Goal: Task Accomplishment & Management: Use online tool/utility

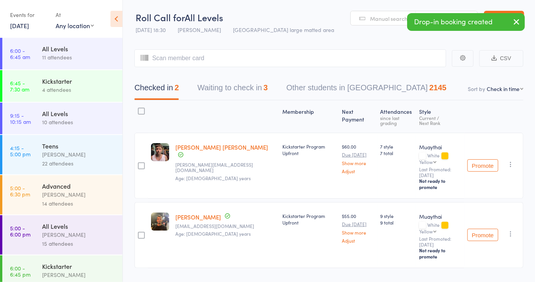
click at [512, 160] on button "button" at bounding box center [510, 164] width 9 height 9
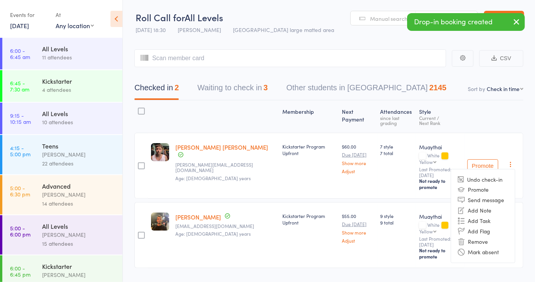
click at [482, 237] on li "Remove" at bounding box center [483, 242] width 64 height 10
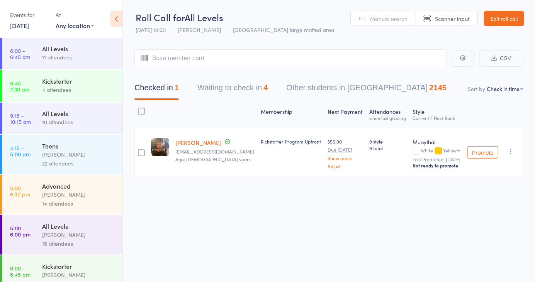
click at [213, 55] on input "search" at bounding box center [290, 58] width 312 height 18
click at [382, 23] on link "Manual search" at bounding box center [383, 18] width 65 height 15
click at [243, 95] on button "Waiting to check in 4" at bounding box center [232, 90] width 70 height 20
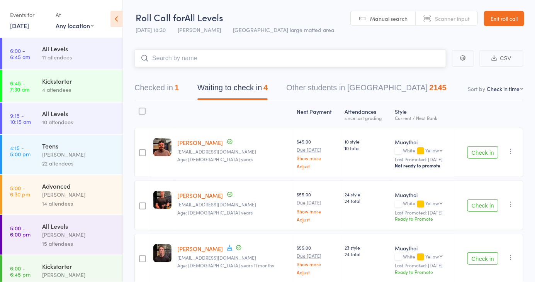
click at [167, 97] on button "Checked in 1" at bounding box center [156, 90] width 44 height 20
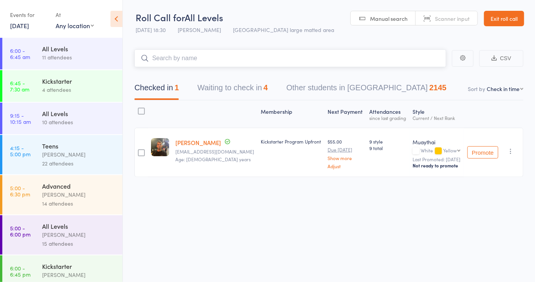
click at [219, 61] on input "search" at bounding box center [290, 58] width 312 height 18
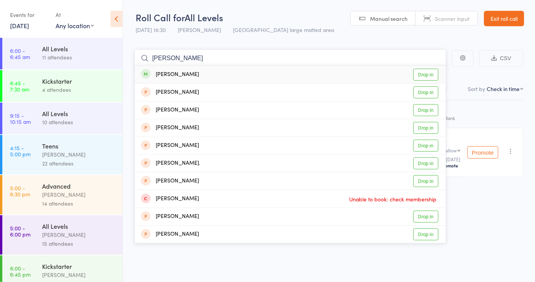
type input "[PERSON_NAME]"
click at [427, 77] on link "Drop in" at bounding box center [425, 75] width 25 height 12
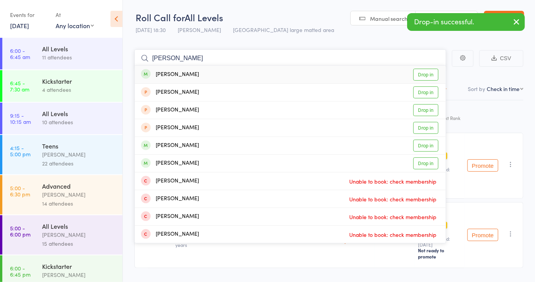
type input "[PERSON_NAME]"
click at [429, 77] on link "Drop in" at bounding box center [425, 75] width 25 height 12
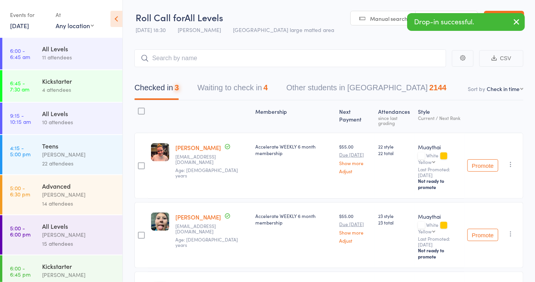
click at [512, 230] on icon "button" at bounding box center [511, 234] width 8 height 8
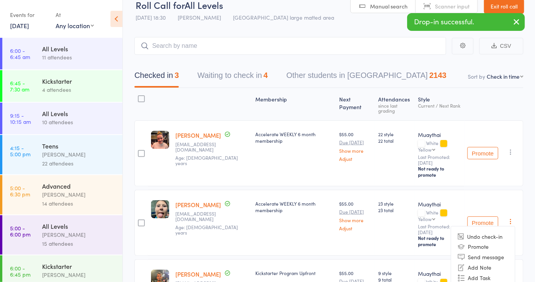
scroll to position [12, 0]
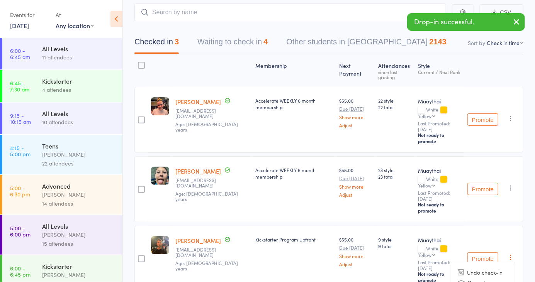
scroll to position [55, 0]
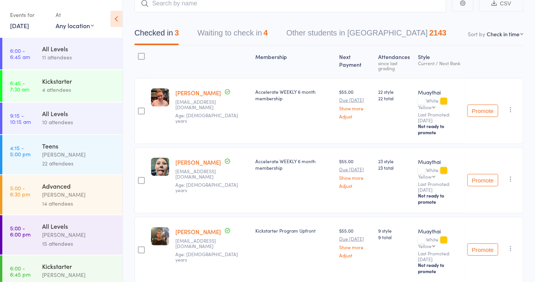
scroll to position [0, 0]
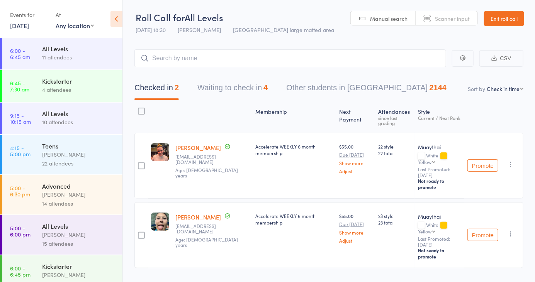
click at [380, 17] on span "Manual search" at bounding box center [388, 19] width 37 height 8
click at [274, 261] on div "Membership Next Payment Atten­dances since last grading Style Current / Next Ra…" at bounding box center [328, 201] width 389 height 202
click at [170, 60] on input "search" at bounding box center [290, 58] width 312 height 18
type input "5888"
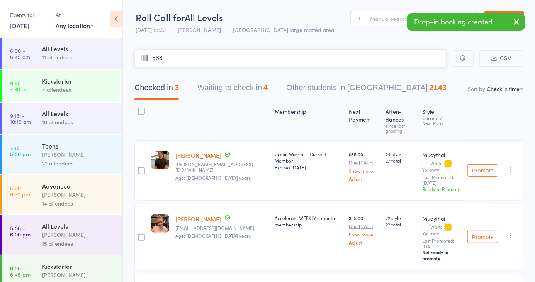
type input "5888"
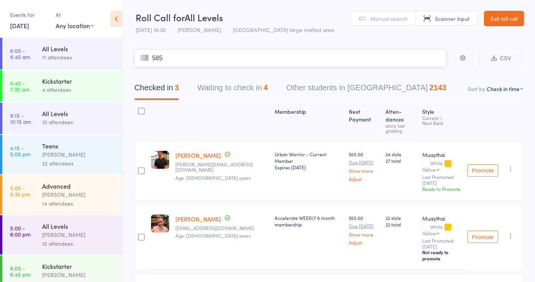
type input "5854"
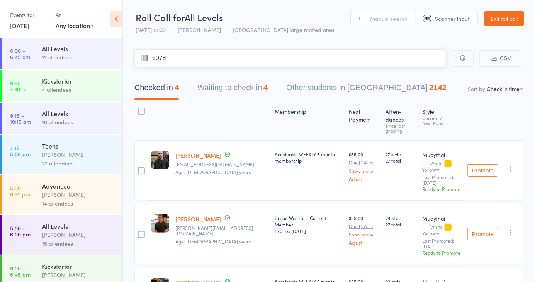
type input "6078"
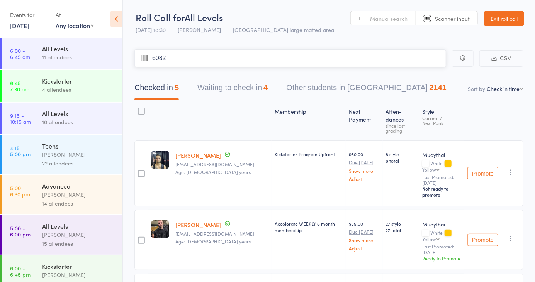
type input "6082"
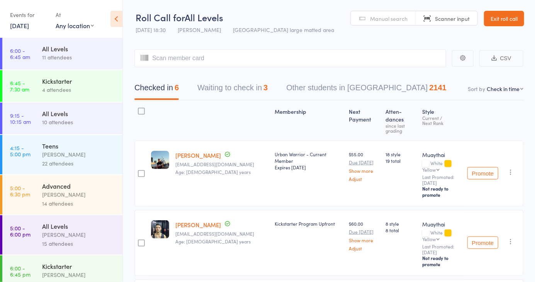
click at [394, 23] on link "Manual search" at bounding box center [383, 18] width 65 height 15
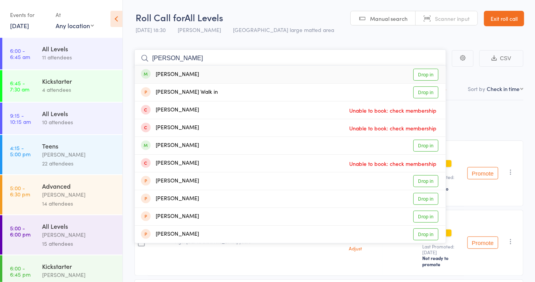
type input "[PERSON_NAME]"
click at [425, 78] on link "Drop in" at bounding box center [425, 75] width 25 height 12
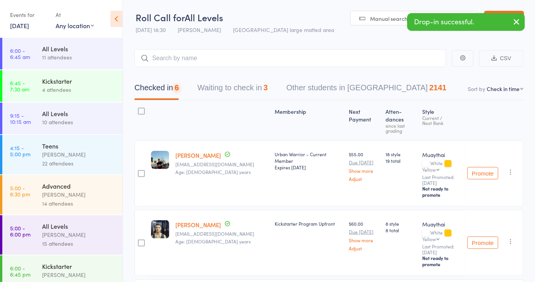
click at [388, 18] on span "Manual search" at bounding box center [388, 19] width 37 height 8
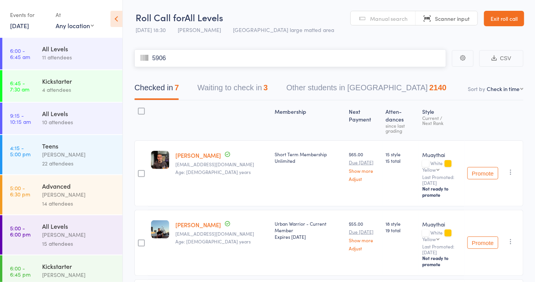
type input "5906"
type input "5859"
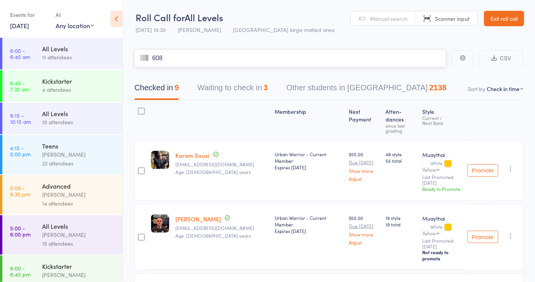
type input "6085"
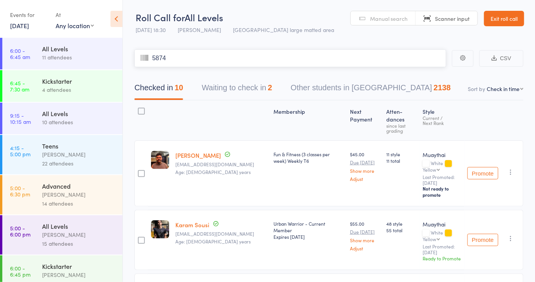
type input "5874"
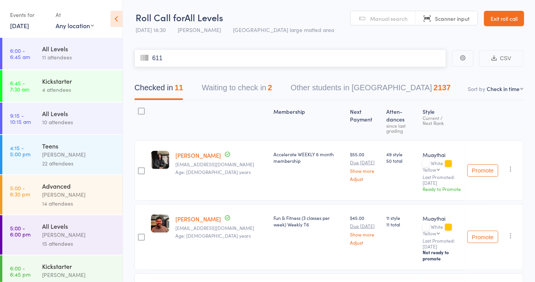
type input "6118"
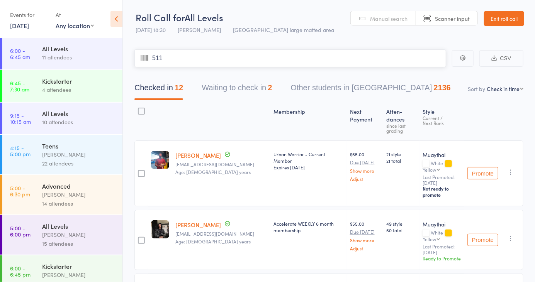
type input "5114"
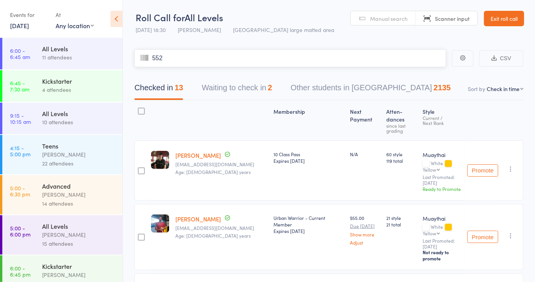
type input "5528"
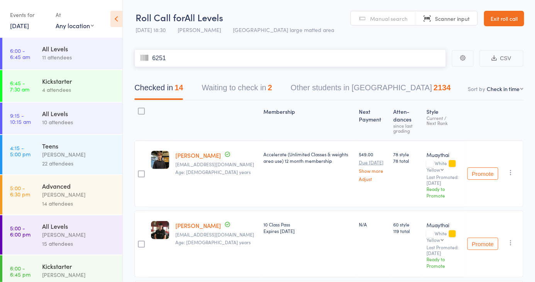
type input "6251"
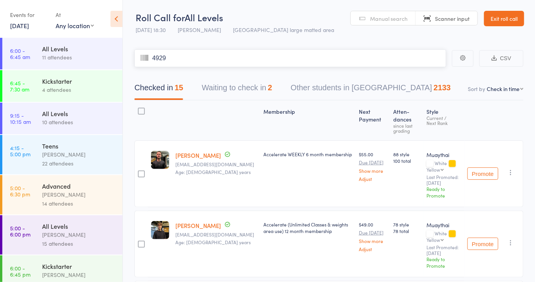
type input "4929"
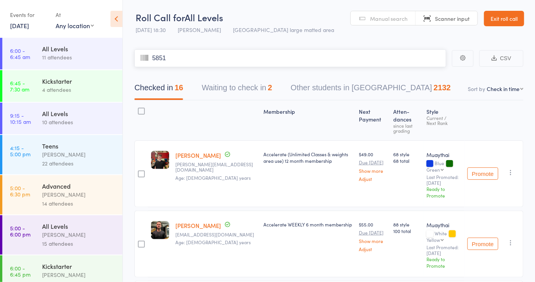
type input "5851"
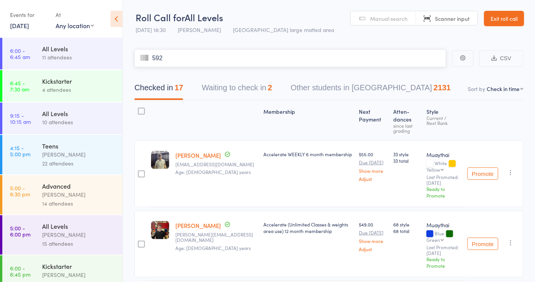
type input "5921"
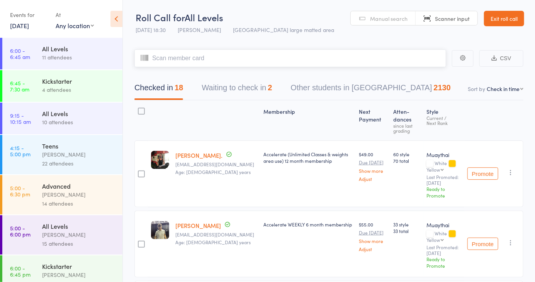
click at [231, 56] on input "search" at bounding box center [290, 58] width 312 height 18
click at [383, 17] on span "Manual search" at bounding box center [388, 19] width 37 height 8
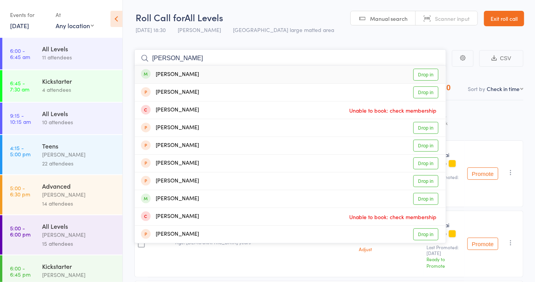
type input "[PERSON_NAME]"
click at [428, 78] on link "Drop in" at bounding box center [425, 75] width 25 height 12
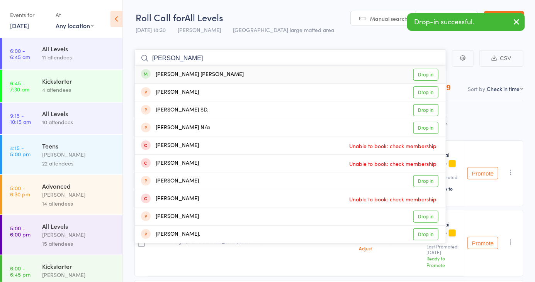
type input "[PERSON_NAME]"
click at [428, 76] on link "Drop in" at bounding box center [425, 75] width 25 height 12
